Goal: Check status: Check status

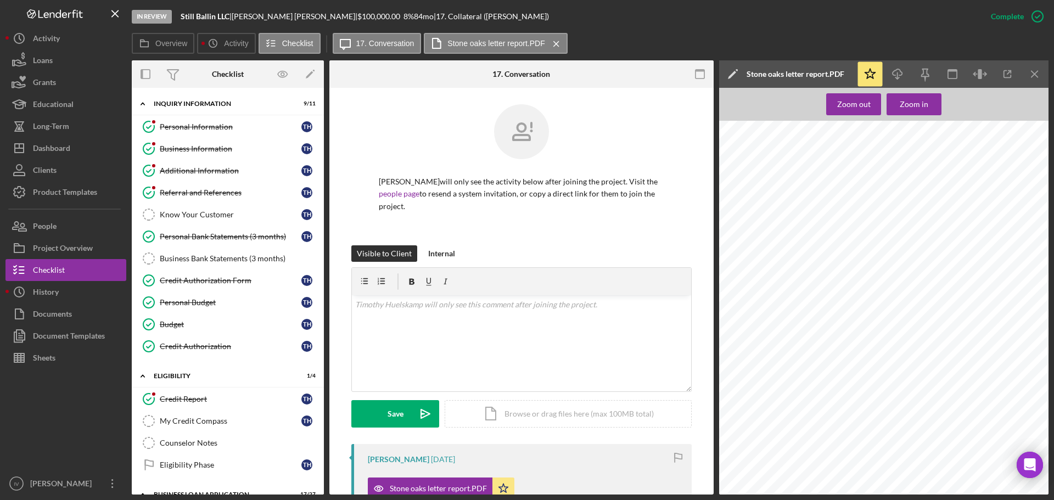
scroll to position [504, 15]
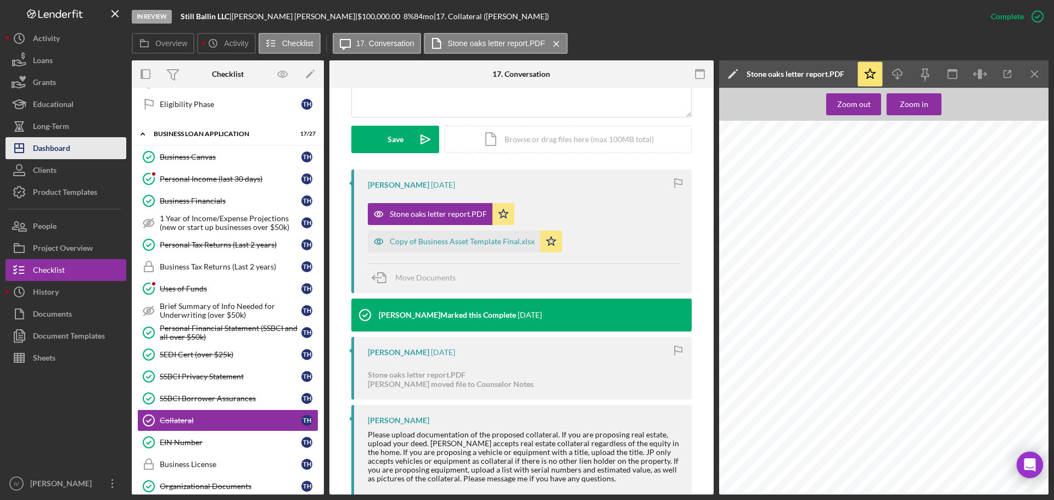
click at [46, 147] on div "Dashboard" at bounding box center [51, 149] width 37 height 25
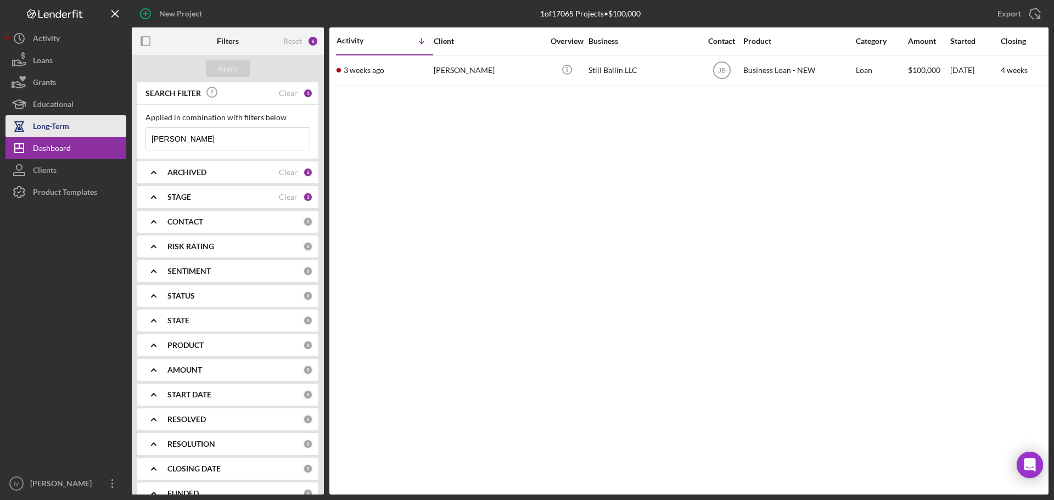
drag, startPoint x: 218, startPoint y: 137, endPoint x: 108, endPoint y: 136, distance: 110.4
click at [110, 137] on div "New Project 1 of 17065 Projects • $100,000 [PERSON_NAME] Export Icon/Export Fil…" at bounding box center [526, 247] width 1043 height 495
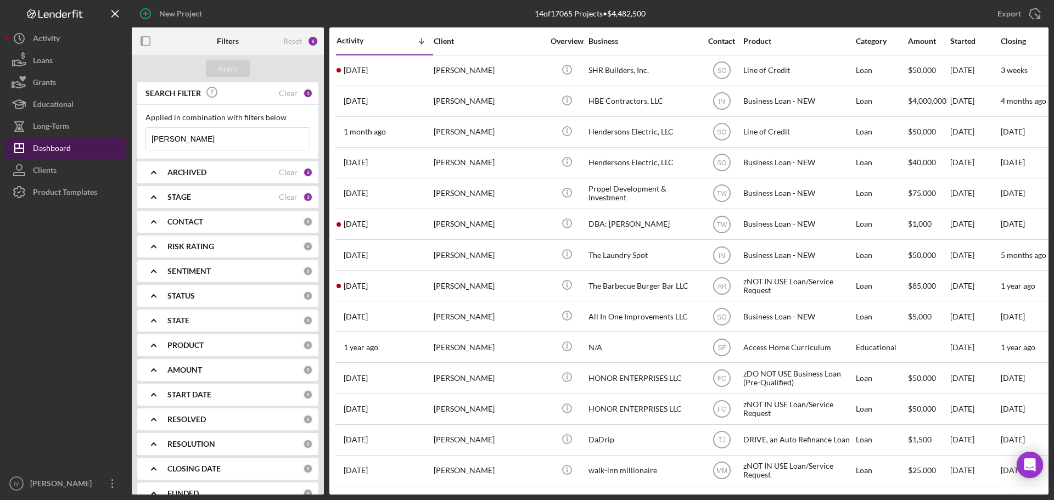
drag, startPoint x: 203, startPoint y: 141, endPoint x: 66, endPoint y: 145, distance: 136.2
click at [71, 145] on div "New Project 14 of 17065 Projects • $4,482,500 [PERSON_NAME] Export Icon/Export …" at bounding box center [526, 247] width 1043 height 495
type input "[PERSON_NAME]"
click at [542, 133] on div "[PERSON_NAME]" at bounding box center [489, 132] width 110 height 29
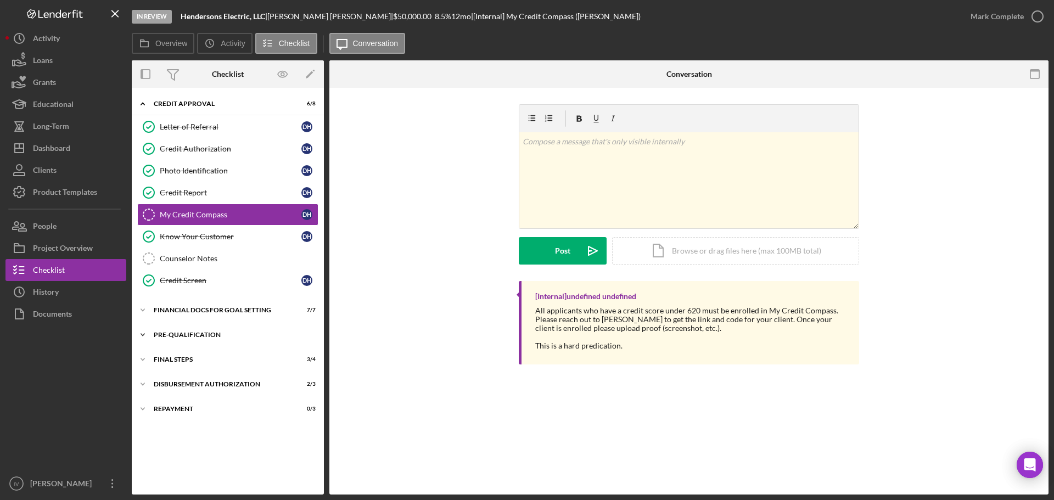
click at [166, 334] on div "Pre-Qualification" at bounding box center [232, 335] width 156 height 7
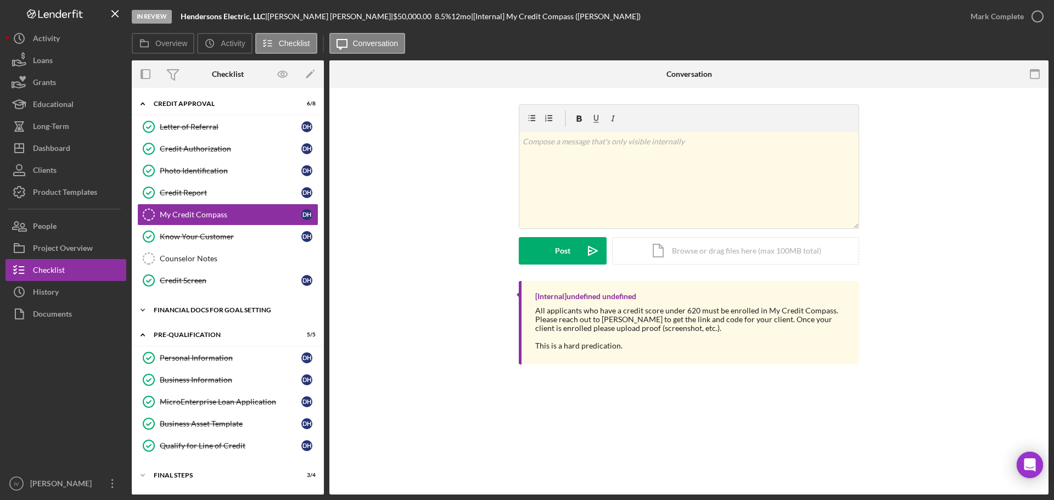
click at [186, 312] on div "Financial Docs for Goal Setting" at bounding box center [232, 310] width 156 height 7
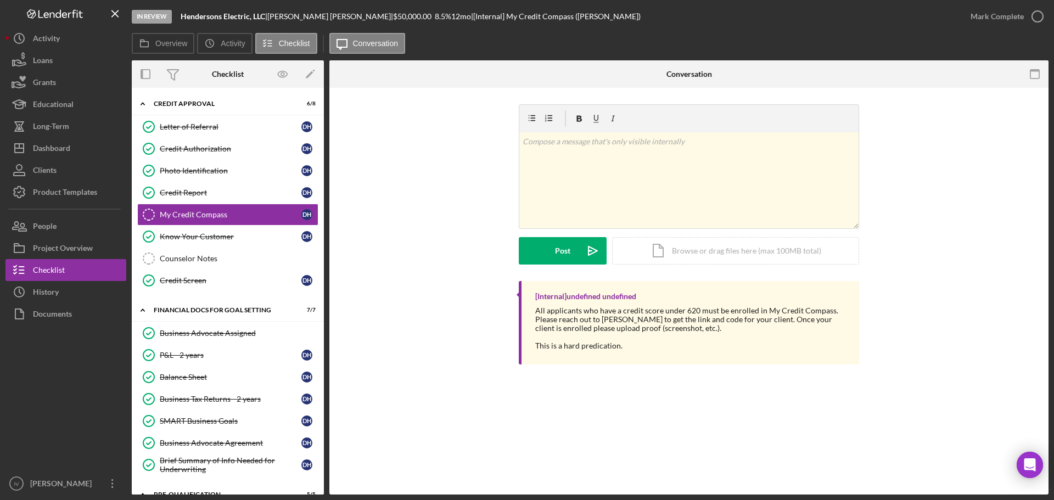
scroll to position [207, 0]
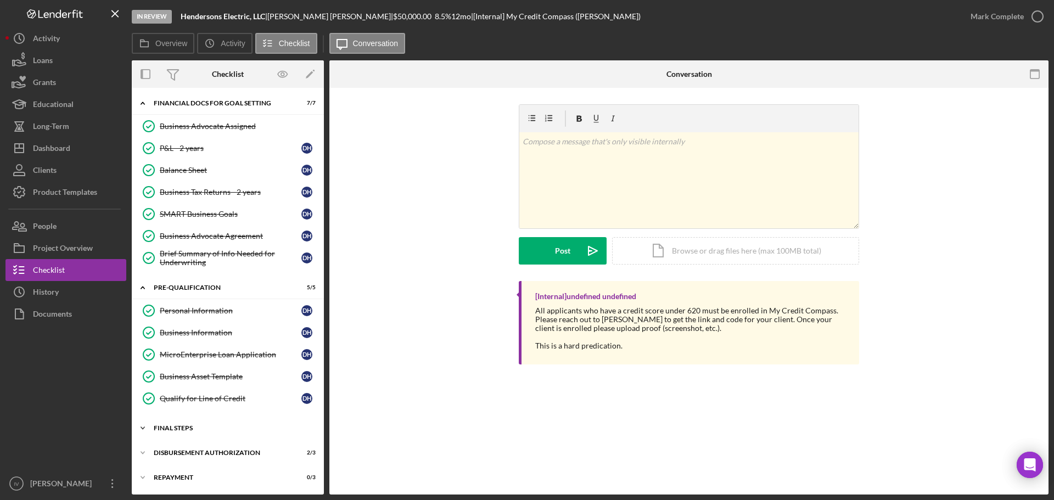
click at [167, 427] on div "FINAL STEPS" at bounding box center [232, 428] width 156 height 7
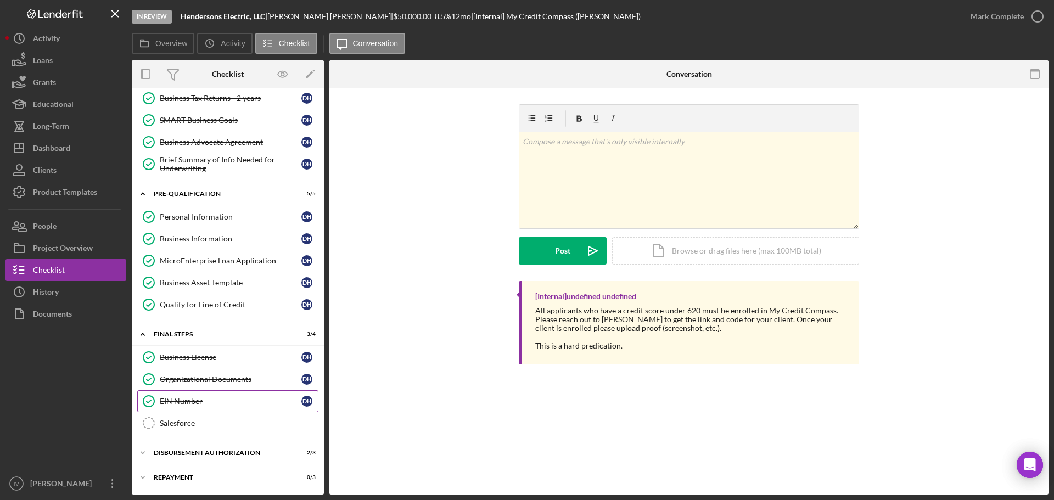
click at [195, 403] on div "EIN Number" at bounding box center [231, 401] width 142 height 9
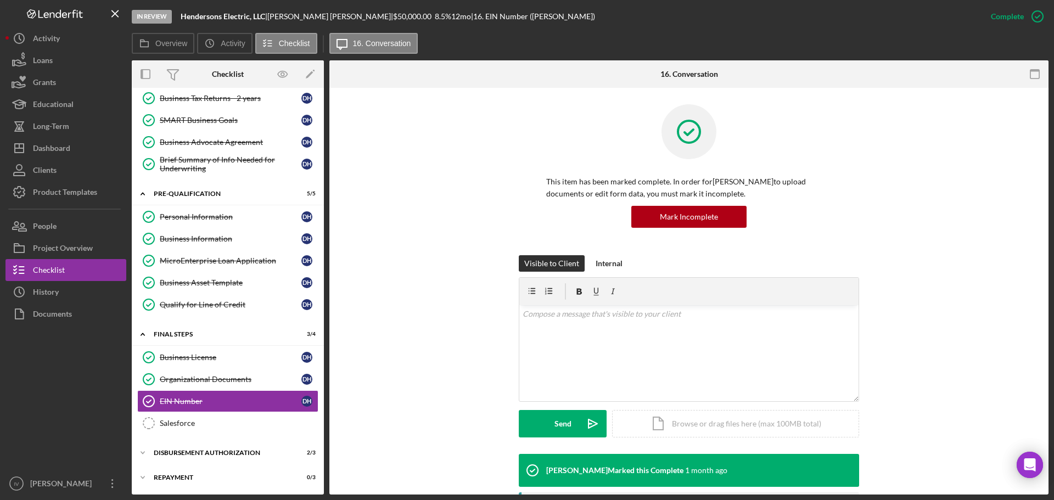
scroll to position [125, 0]
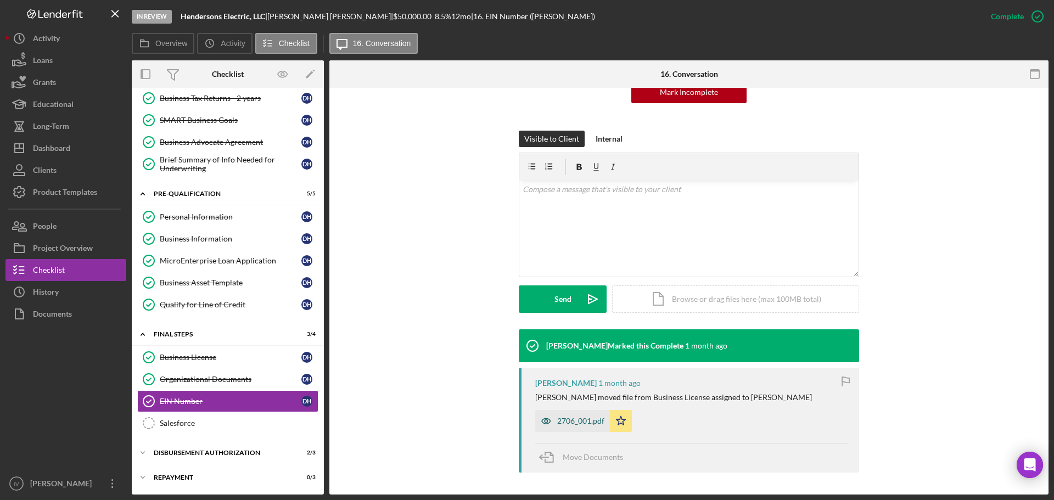
click at [578, 421] on div "2706_001.pdf" at bounding box center [580, 421] width 47 height 9
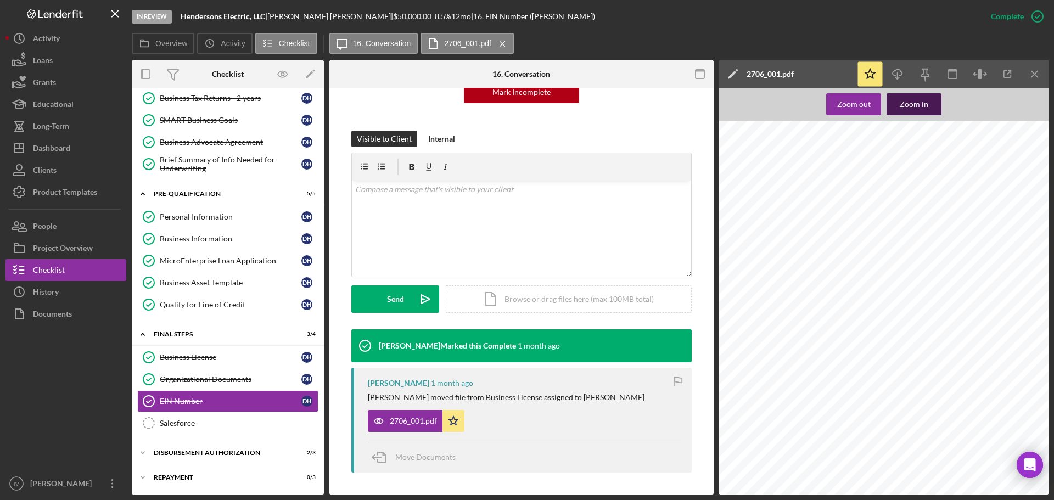
click at [913, 108] on div "Zoom in" at bounding box center [914, 104] width 29 height 22
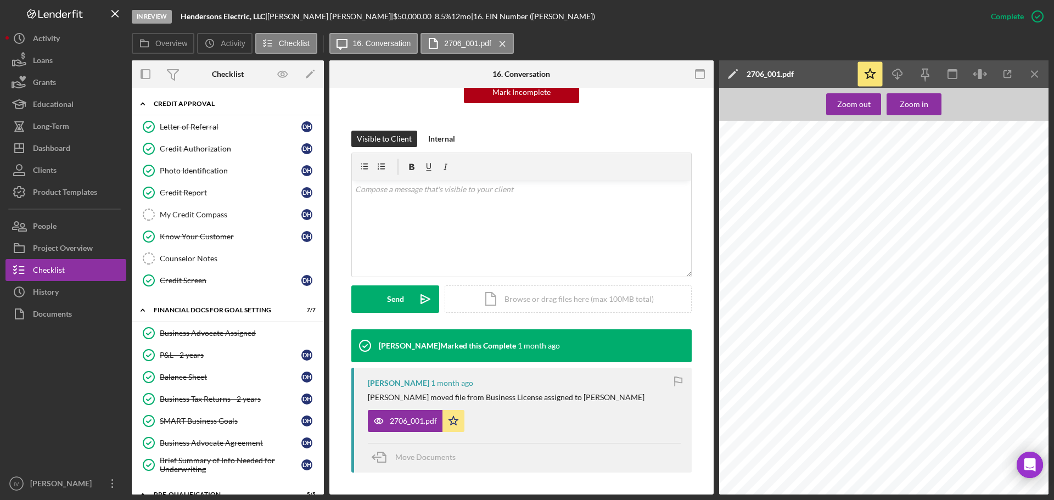
click at [202, 105] on div "Credit Approval" at bounding box center [232, 103] width 156 height 7
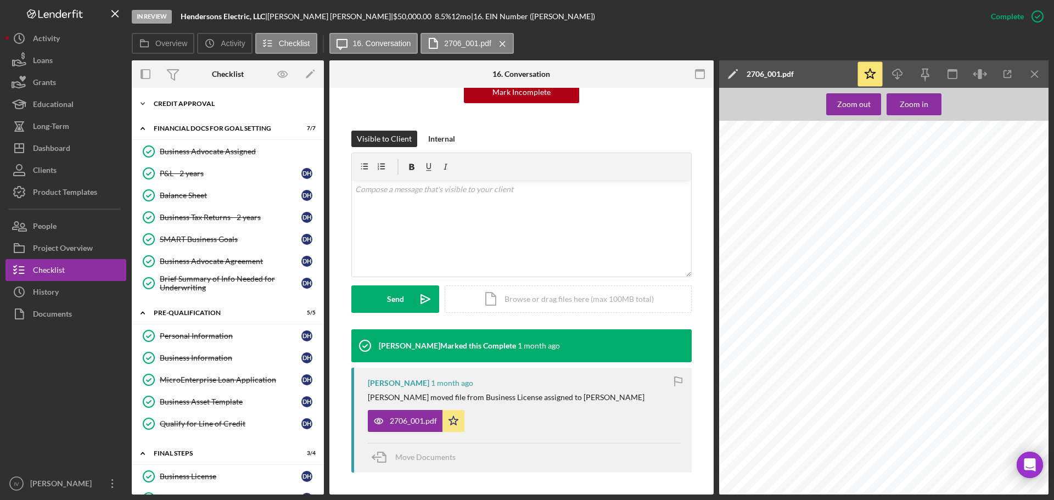
click at [202, 105] on div "Credit Approval" at bounding box center [232, 103] width 156 height 7
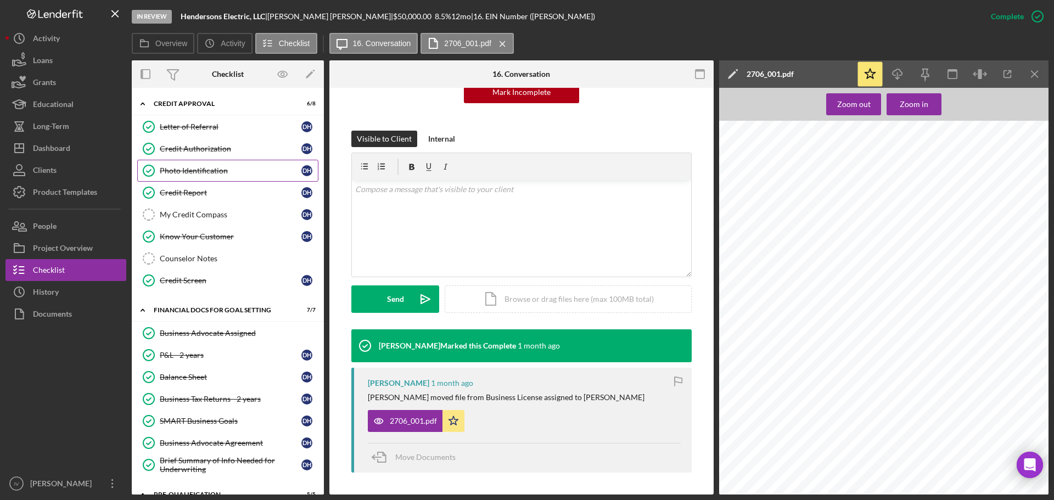
click at [197, 163] on link "Photo Identification Photo Identification D H" at bounding box center [227, 171] width 181 height 22
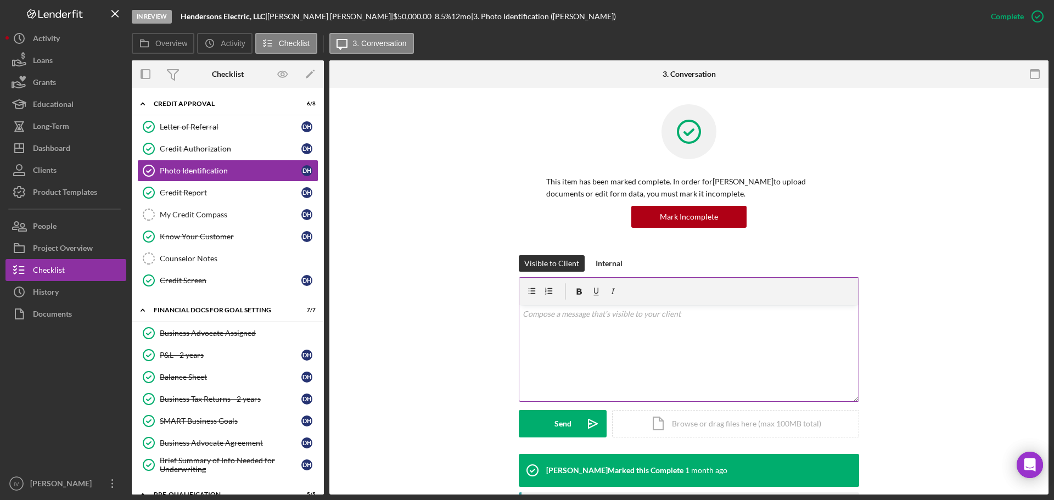
scroll to position [68, 0]
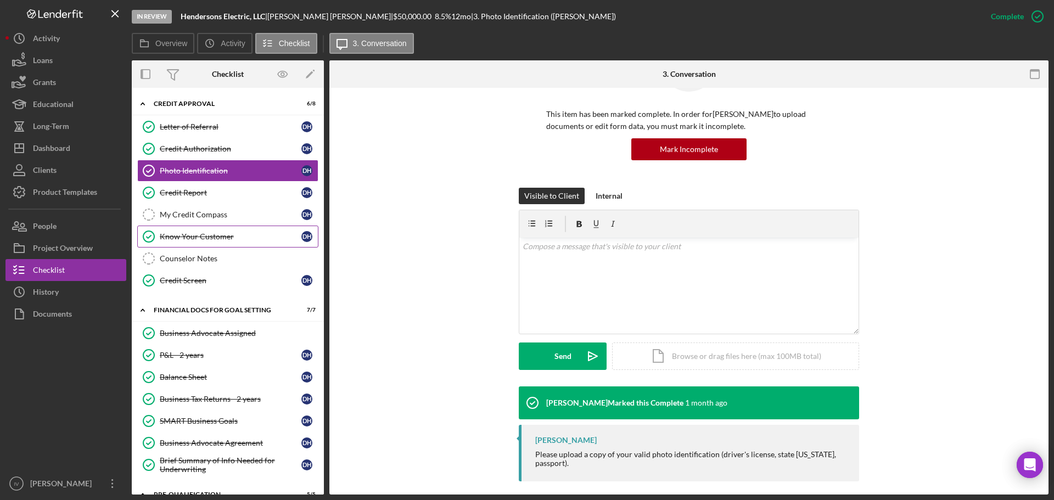
click at [200, 235] on div "Know Your Customer" at bounding box center [231, 236] width 142 height 9
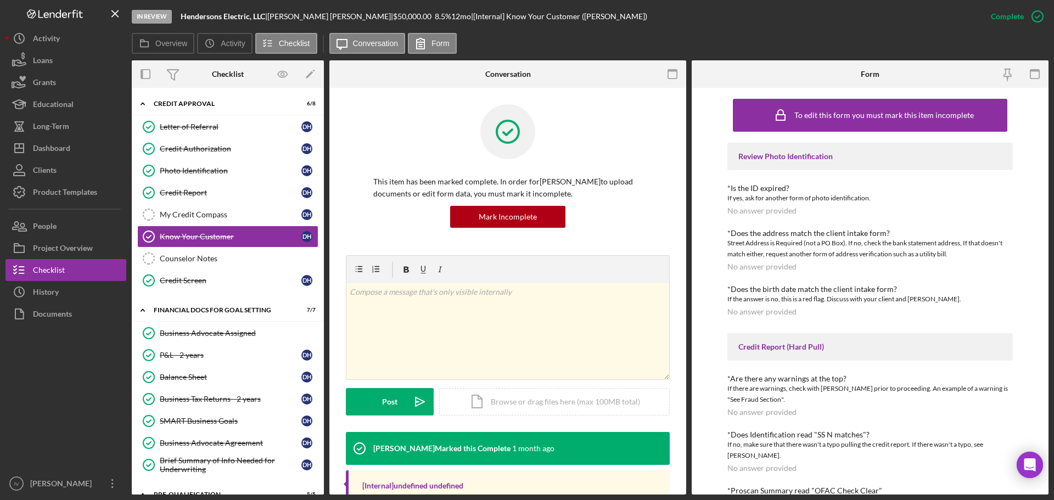
scroll to position [174, 0]
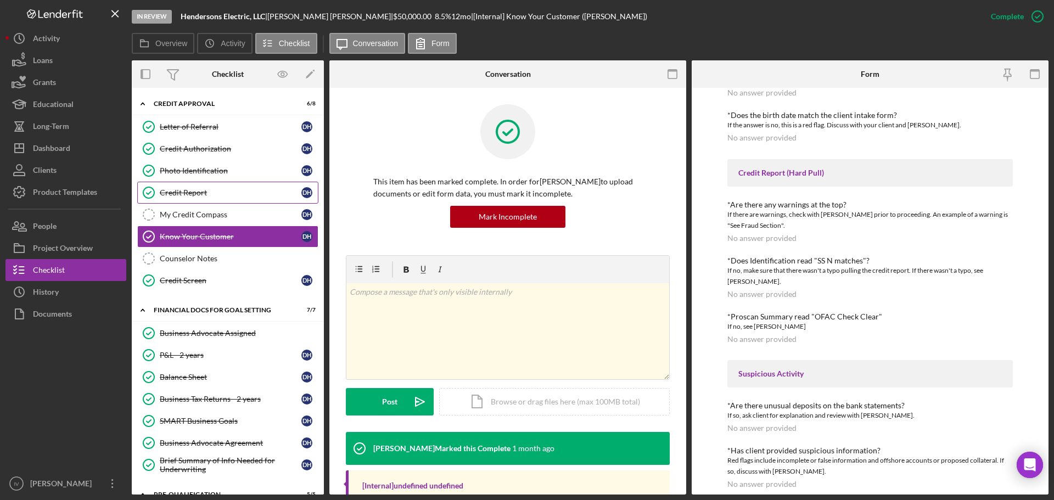
click at [184, 197] on link "Credit Report Credit Report D H" at bounding box center [227, 193] width 181 height 22
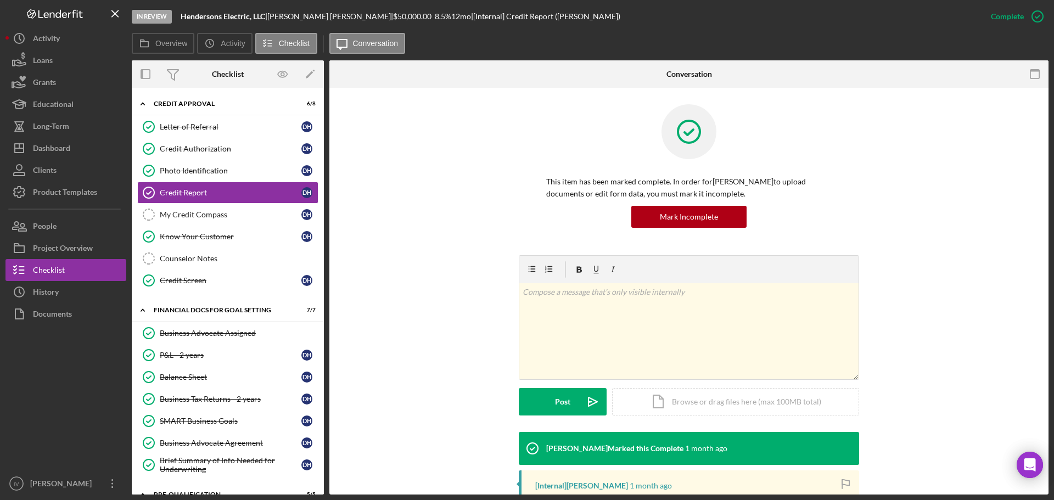
scroll to position [147, 0]
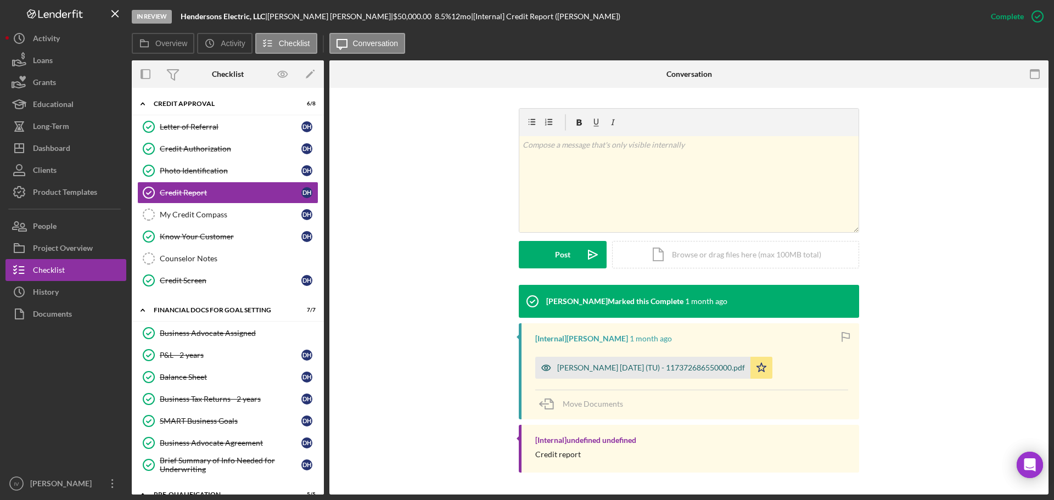
click at [605, 365] on div "[PERSON_NAME] [DATE] (TU) - 117372686550000.pdf" at bounding box center [651, 367] width 188 height 9
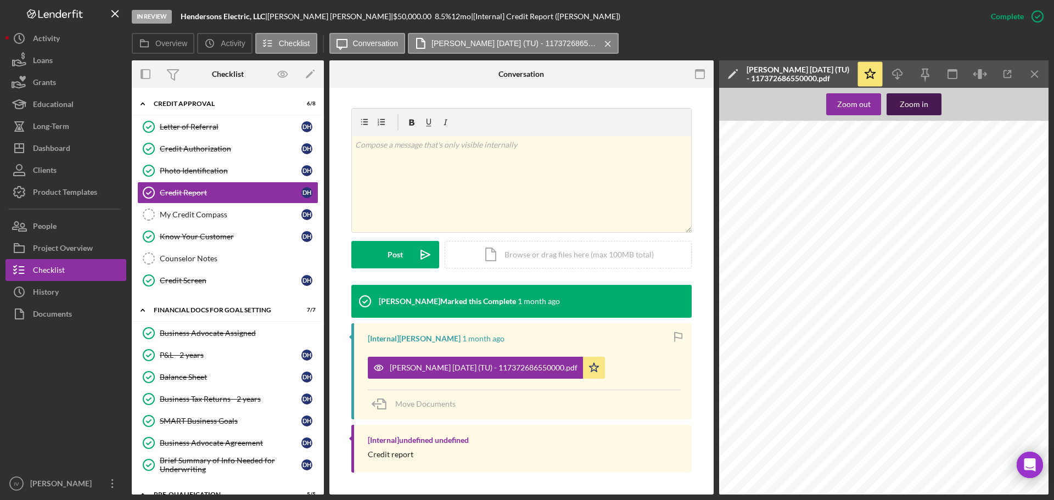
click at [911, 104] on div "Zoom in" at bounding box center [914, 104] width 29 height 22
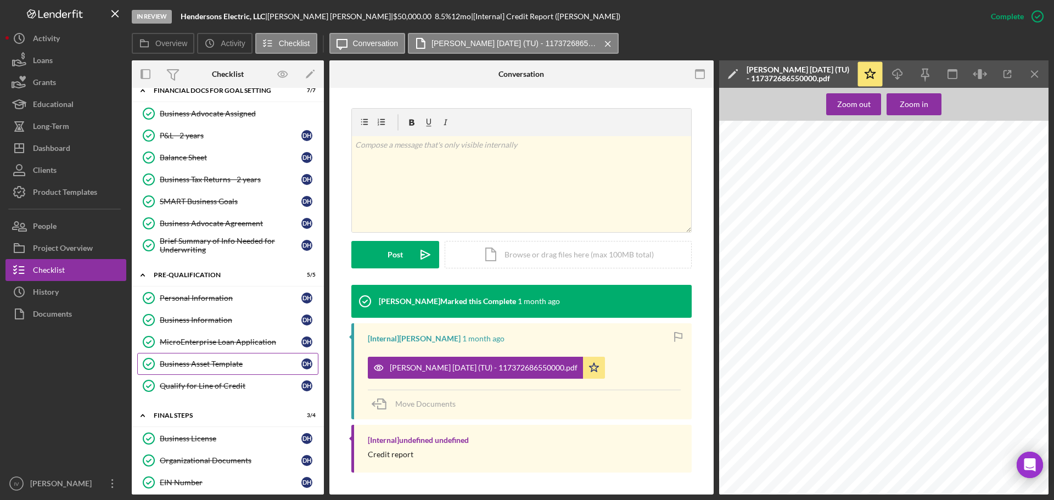
scroll to position [301, 0]
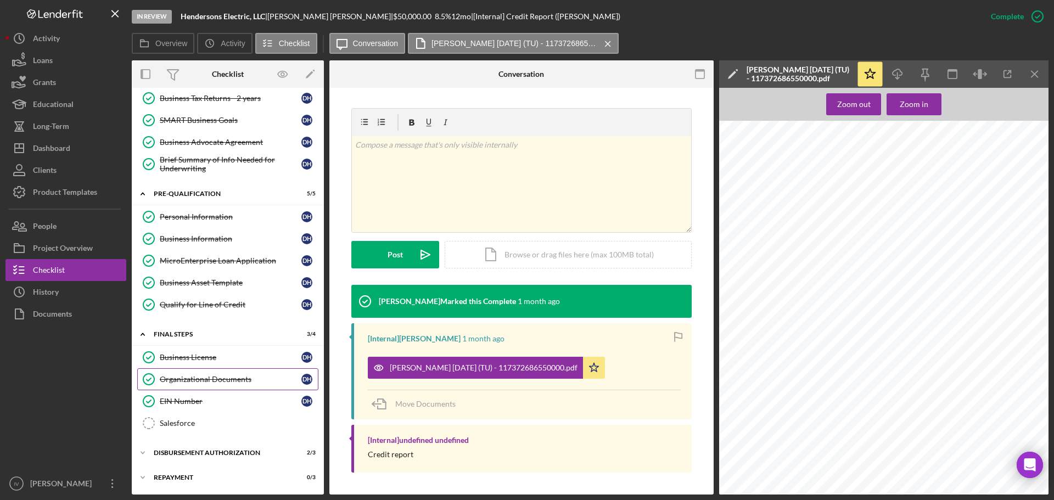
click at [192, 377] on div "Organizational Documents" at bounding box center [231, 379] width 142 height 9
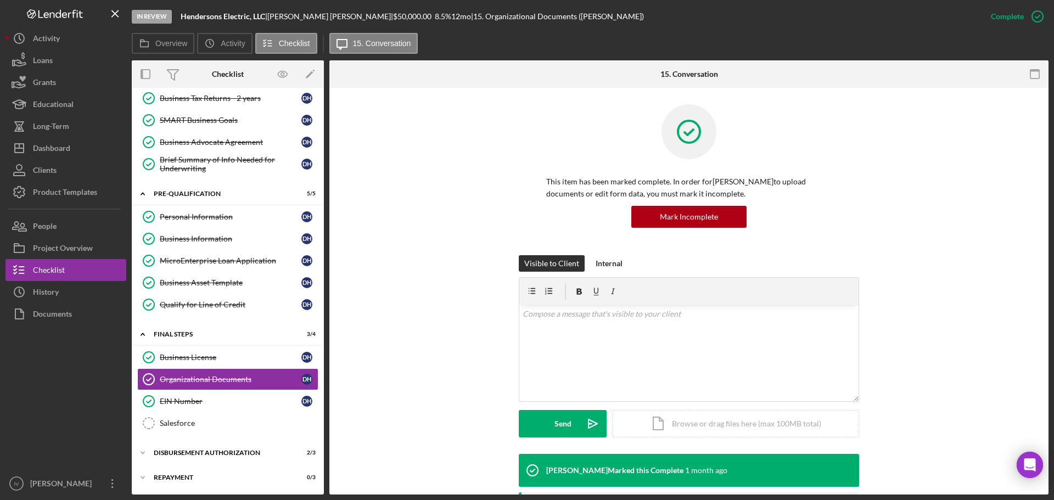
scroll to position [187, 0]
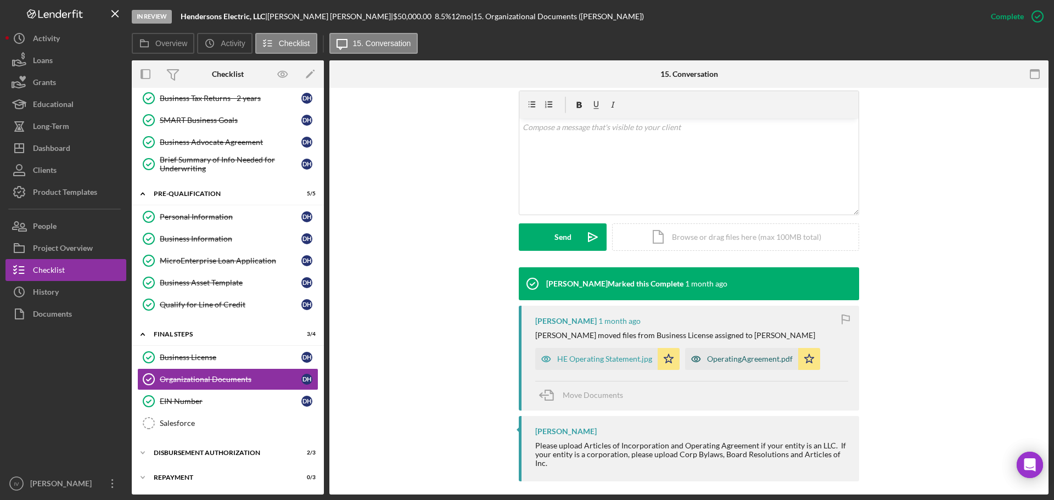
click at [735, 359] on div "OperatingAgreement.pdf" at bounding box center [750, 359] width 86 height 9
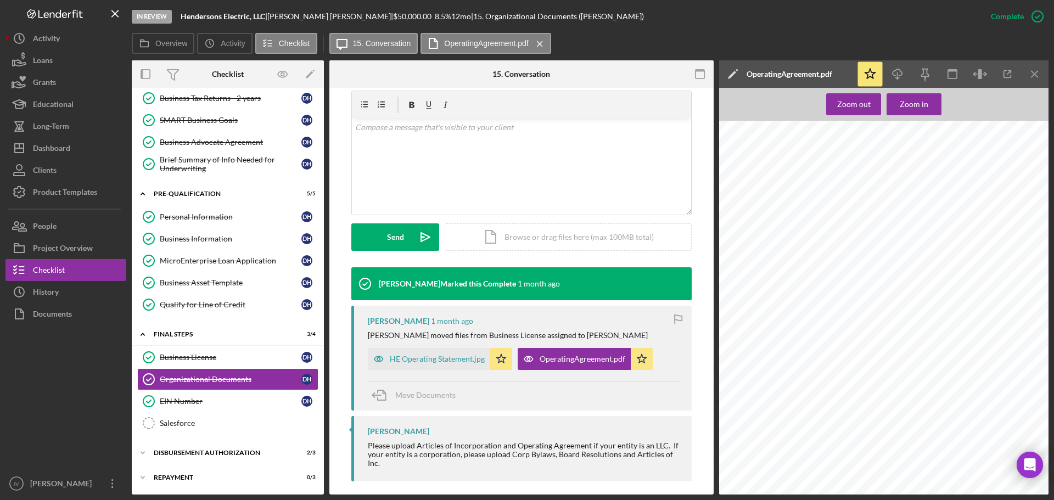
scroll to position [69, 0]
click at [454, 355] on div "HE Operating Statement.jpg" at bounding box center [437, 359] width 95 height 9
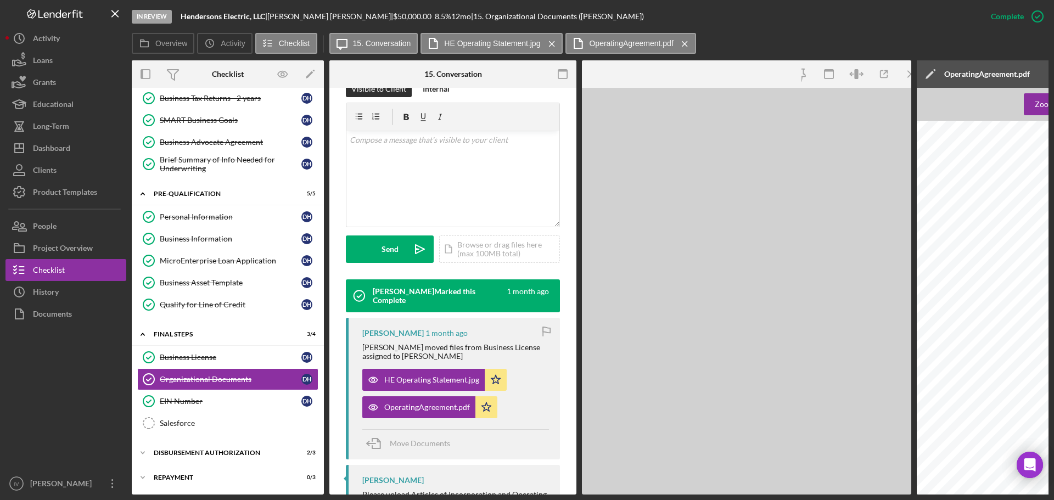
scroll to position [199, 0]
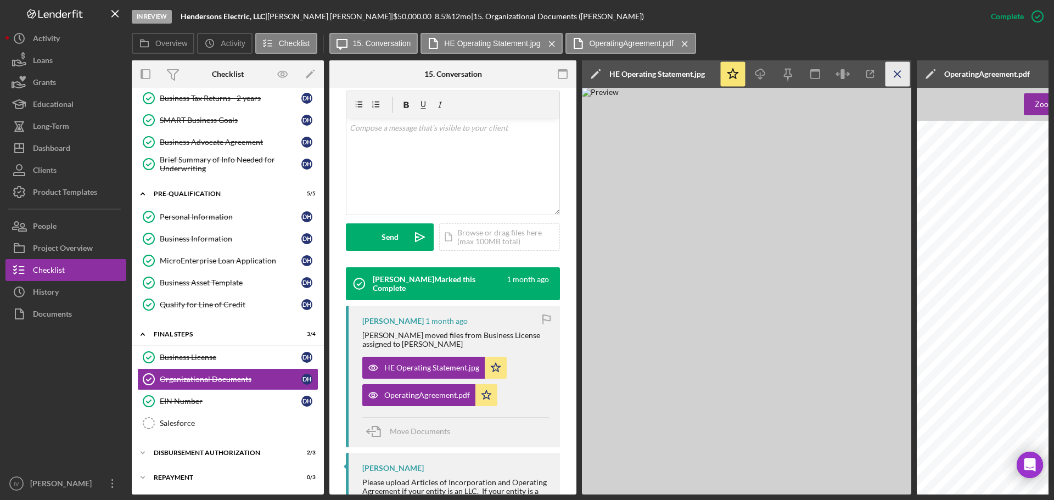
click at [895, 69] on icon "Icon/Menu Close" at bounding box center [898, 74] width 25 height 25
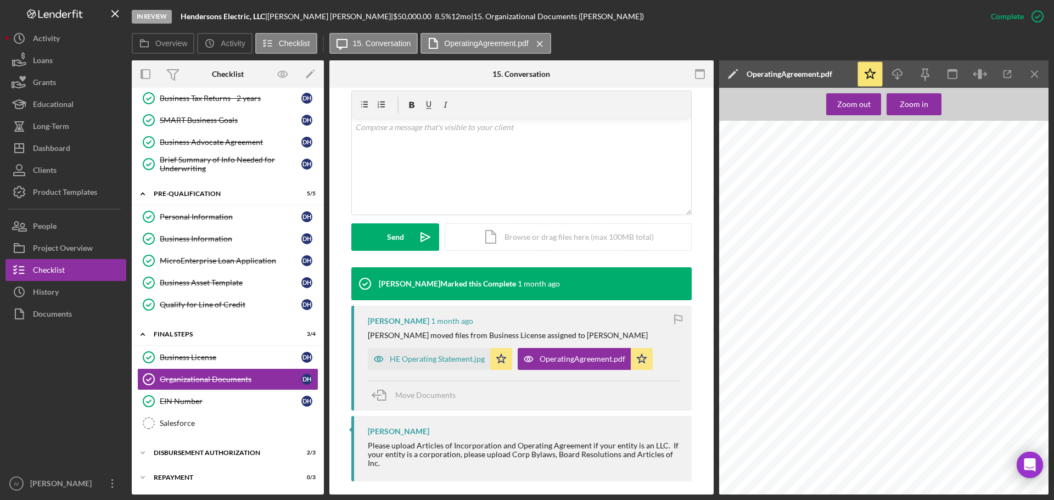
scroll to position [0, 0]
